Goal: Check status: Check status

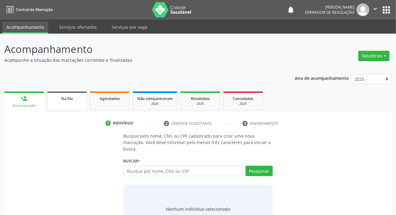
click at [77, 103] on link "Na fila" at bounding box center [67, 101] width 40 height 19
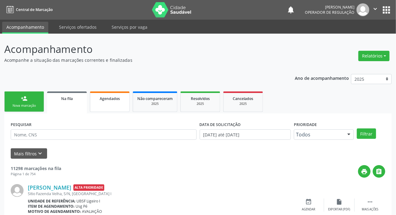
click at [114, 105] on link "Agendados" at bounding box center [110, 102] width 40 height 21
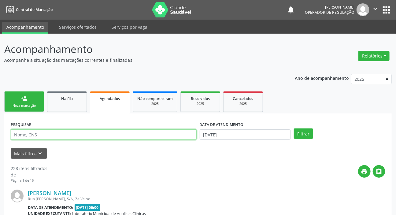
click at [114, 134] on input "text" at bounding box center [104, 134] width 186 height 10
paste input "700 0009 9646 9502"
type input "700 0009 9646 9502"
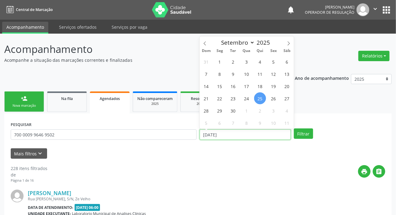
click at [264, 134] on input "[DATE]" at bounding box center [246, 134] width 92 height 10
click at [303, 136] on button "Filtrar" at bounding box center [303, 134] width 19 height 10
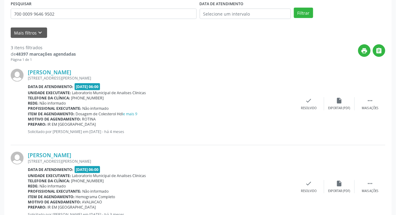
scroll to position [60, 0]
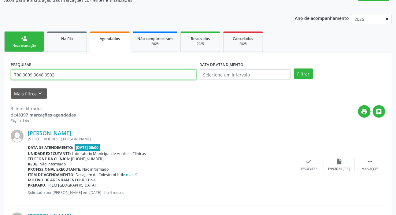
click at [74, 75] on input "700 0009 9646 9502" at bounding box center [104, 74] width 186 height 10
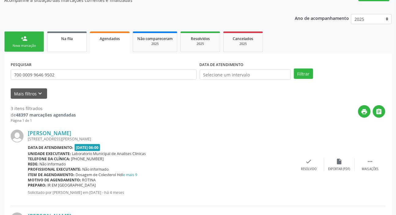
click at [69, 42] on link "Na fila" at bounding box center [67, 42] width 40 height 21
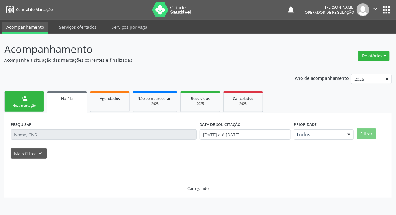
scroll to position [0, 0]
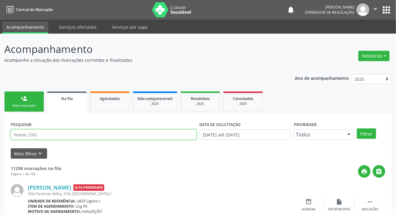
click at [73, 133] on input "text" at bounding box center [104, 134] width 186 height 10
type input "705300479905390"
click at [357, 129] on button "Filtrar" at bounding box center [366, 134] width 19 height 10
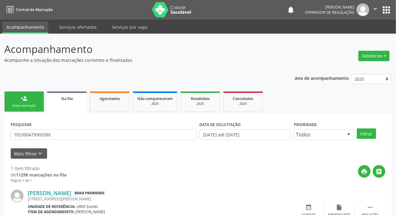
click at [389, 8] on button "apps" at bounding box center [386, 10] width 11 height 11
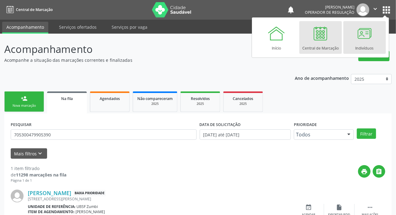
click at [353, 41] on link "Indivíduos" at bounding box center [365, 37] width 43 height 33
